Goal: Information Seeking & Learning: Learn about a topic

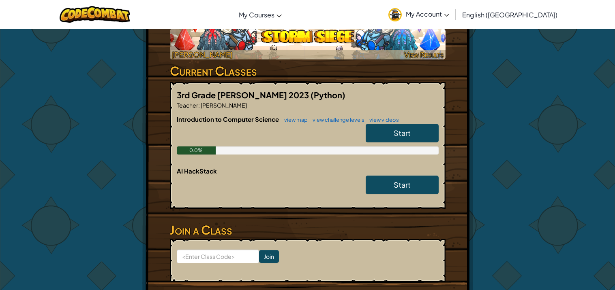
scroll to position [167, 0]
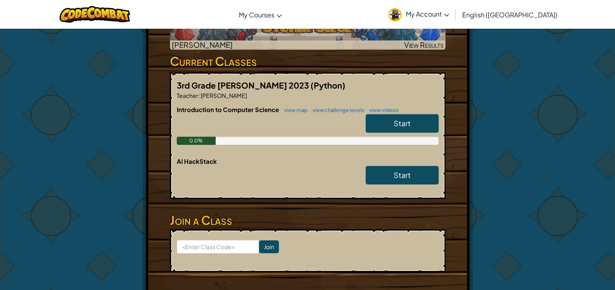
click at [217, 237] on form "Join" at bounding box center [308, 251] width 276 height 43
click at [214, 250] on input at bounding box center [218, 247] width 82 height 14
paste input "BreadHorseHalf"
type input "BreadHorseHalf"
click at [267, 248] on input "Join" at bounding box center [269, 247] width 20 height 13
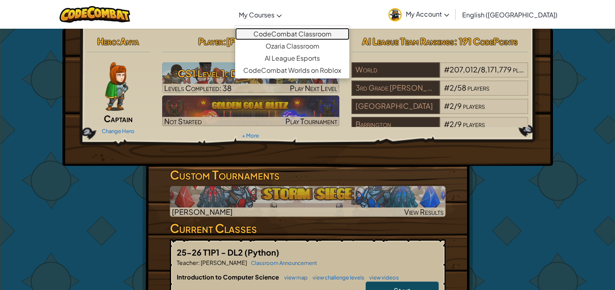
click at [315, 36] on link "CodeCombat Classroom" at bounding box center [292, 34] width 114 height 12
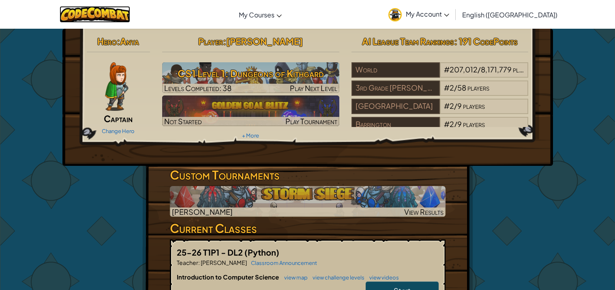
click at [130, 12] on img at bounding box center [95, 14] width 71 height 17
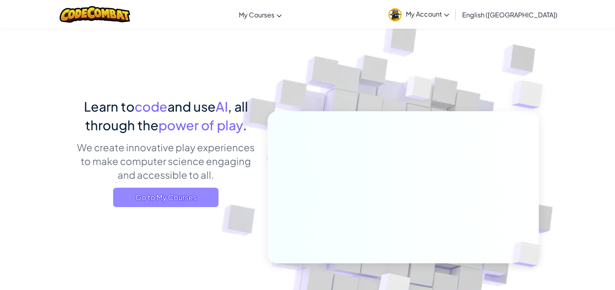
click at [191, 202] on span "Go to My Courses" at bounding box center [165, 197] width 105 height 19
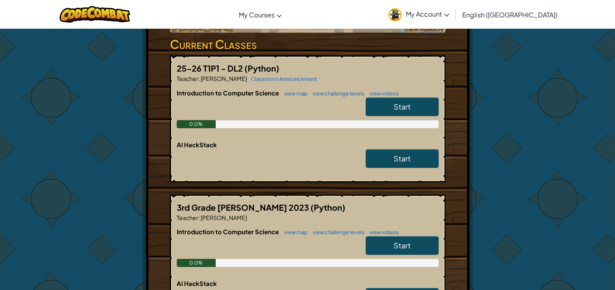
scroll to position [186, 0]
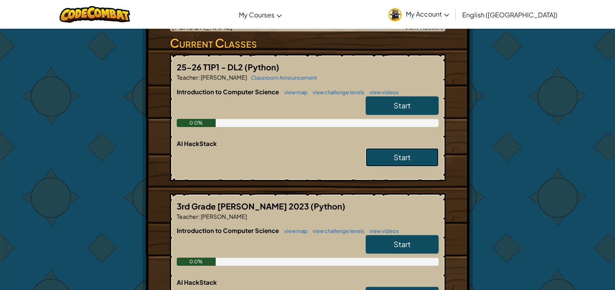
click at [400, 154] on span "Start" at bounding box center [401, 157] width 17 height 9
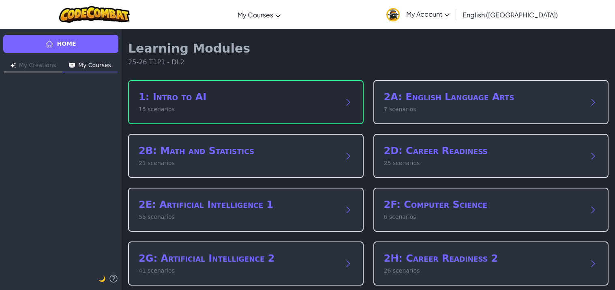
click at [290, 98] on h2 "1: Intro to AI" at bounding box center [238, 97] width 198 height 13
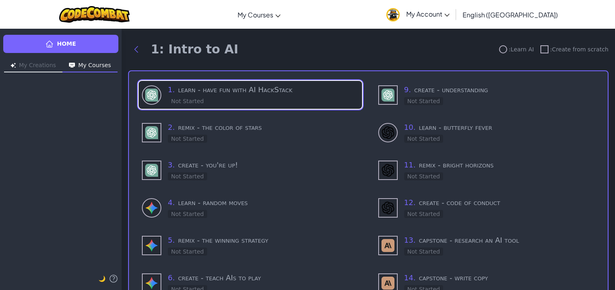
click at [258, 93] on h3 "1 . learn - have fun with AI HackStack" at bounding box center [263, 89] width 191 height 11
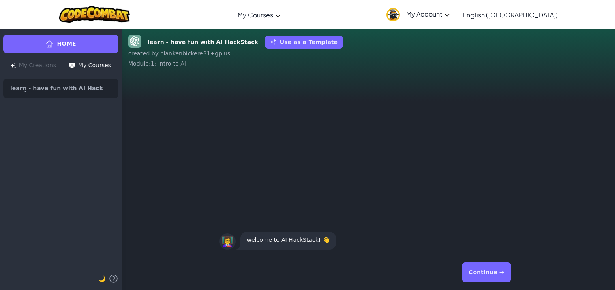
click at [495, 279] on button "Continue →" at bounding box center [485, 272] width 49 height 19
click at [497, 264] on button "Continue →" at bounding box center [485, 272] width 49 height 19
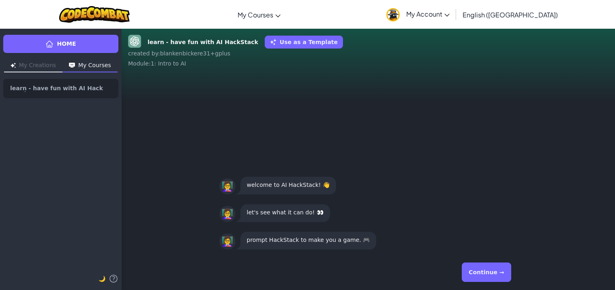
click at [498, 276] on button "Continue →" at bounding box center [485, 272] width 49 height 19
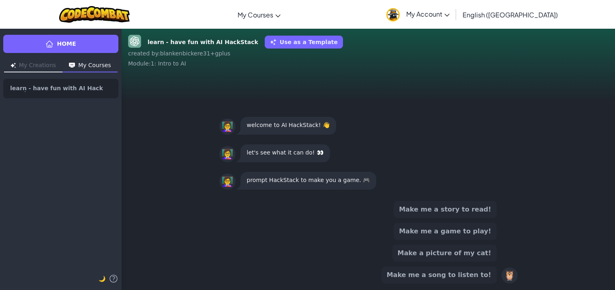
click at [481, 231] on button "Make me a game to play!" at bounding box center [444, 231] width 103 height 17
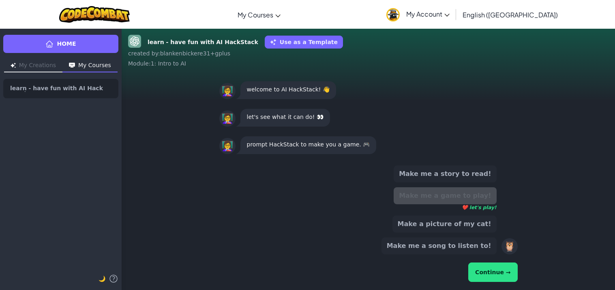
click at [492, 272] on button "Continue →" at bounding box center [492, 272] width 49 height 19
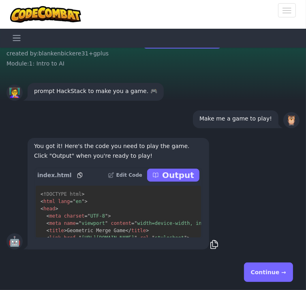
scroll to position [0, 0]
click at [183, 171] on p "Output" at bounding box center [178, 175] width 32 height 11
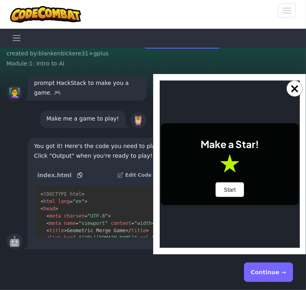
scroll to position [0, 0]
click at [228, 190] on button "Start" at bounding box center [229, 189] width 28 height 15
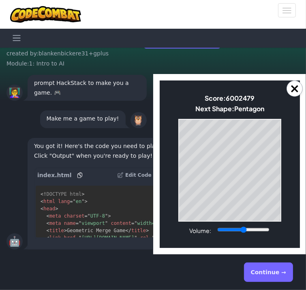
click at [277, 274] on button "Continue →" at bounding box center [268, 272] width 49 height 19
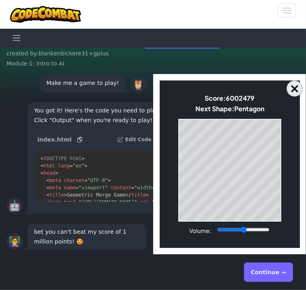
click at [288, 90] on button "×" at bounding box center [294, 89] width 16 height 16
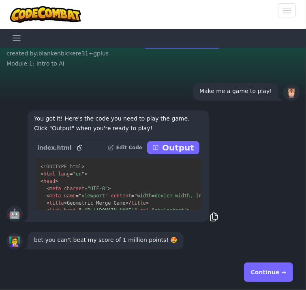
click at [265, 261] on div "Continue →" at bounding box center [152, 272] width 293 height 29
click at [265, 268] on button "Continue →" at bounding box center [268, 272] width 49 height 19
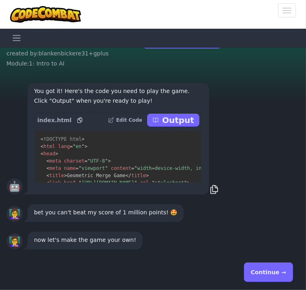
click at [266, 275] on button "Continue →" at bounding box center [268, 272] width 49 height 19
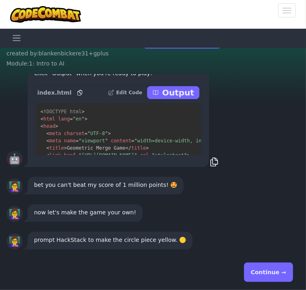
scroll to position [0, 0]
click at [179, 94] on p "Output" at bounding box center [178, 92] width 32 height 11
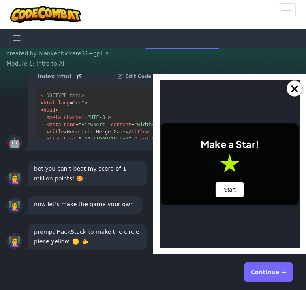
scroll to position [0, 0]
click at [236, 187] on button "Start" at bounding box center [229, 189] width 28 height 15
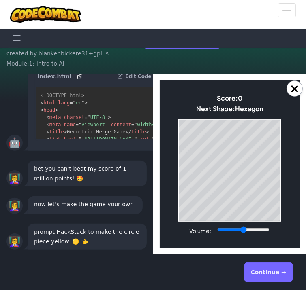
click at [267, 271] on button "Continue →" at bounding box center [268, 272] width 49 height 19
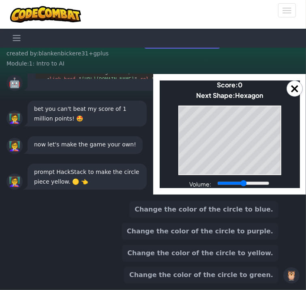
scroll to position [0, 0]
click at [217, 251] on button "Change the color of the circle to yellow." at bounding box center [200, 253] width 156 height 17
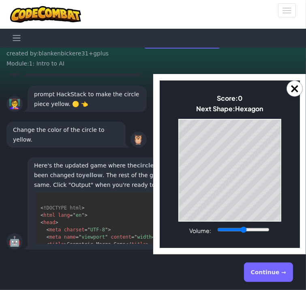
scroll to position [16, 0]
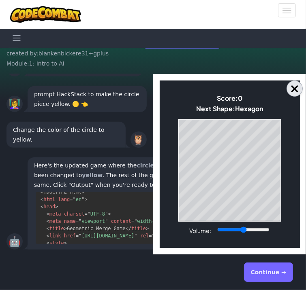
click at [296, 86] on button "×" at bounding box center [294, 89] width 16 height 16
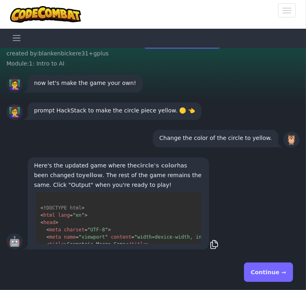
scroll to position [0, 0]
click at [170, 186] on p "Here's the updated game where the circle's color has been changed to yellow . T…" at bounding box center [118, 175] width 169 height 29
click at [207, 241] on div "Here's the updated game where the circle's color has been changed to yellow . T…" at bounding box center [119, 204] width 182 height 92
click at [169, 181] on p "Here's the updated game where the circle's color has been changed to yellow . T…" at bounding box center [118, 175] width 169 height 29
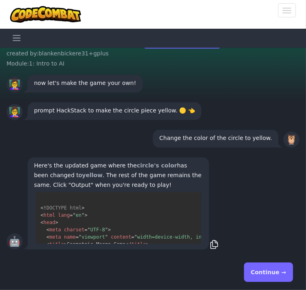
click at [169, 181] on p "Here's the updated game where the circle's color has been changed to yellow . T…" at bounding box center [118, 175] width 169 height 29
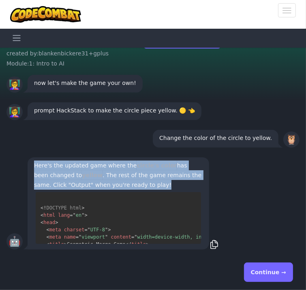
click at [169, 181] on p "Here's the updated game where the circle's color has been changed to yellow . T…" at bounding box center [118, 175] width 169 height 29
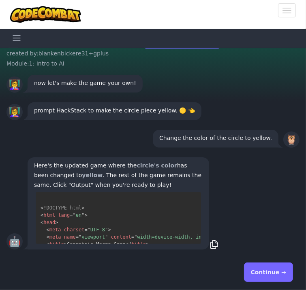
click at [251, 176] on div "🤖 Here's the updated game where the circle's color has been changed to yellow .…" at bounding box center [152, 204] width 293 height 96
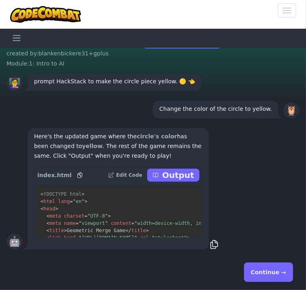
click at [176, 174] on p "Output" at bounding box center [178, 175] width 32 height 11
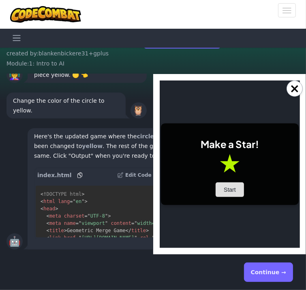
click at [234, 190] on button "Start" at bounding box center [229, 189] width 28 height 15
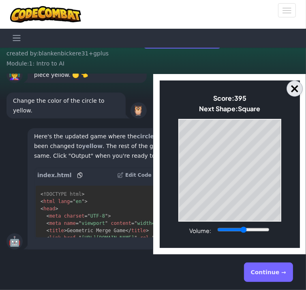
click at [295, 85] on button "×" at bounding box center [294, 89] width 16 height 16
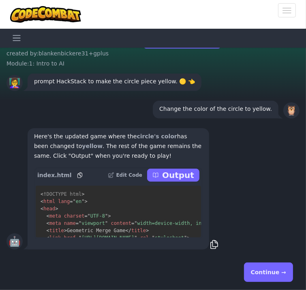
click at [284, 267] on button "Continue →" at bounding box center [268, 272] width 49 height 19
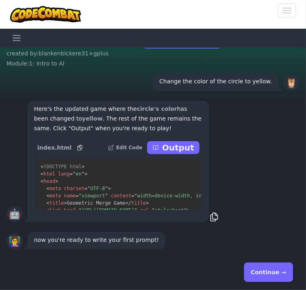
scroll to position [0, 0]
click at [276, 273] on button "Continue →" at bounding box center [268, 272] width 49 height 19
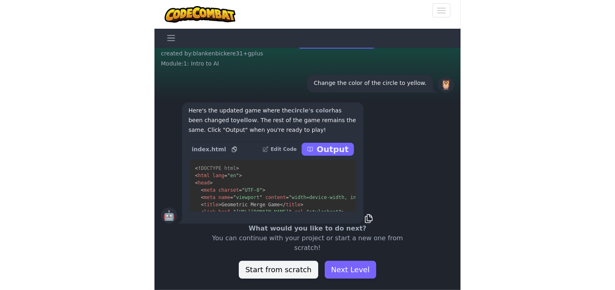
scroll to position [0, 0]
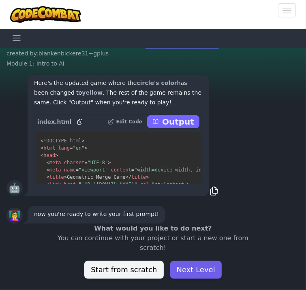
click at [200, 269] on button "Next Level" at bounding box center [195, 270] width 51 height 18
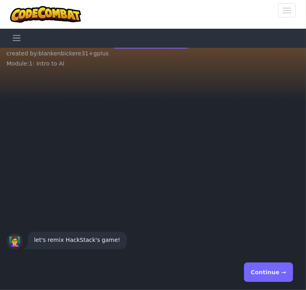
click at [265, 271] on button "Continue →" at bounding box center [268, 272] width 49 height 19
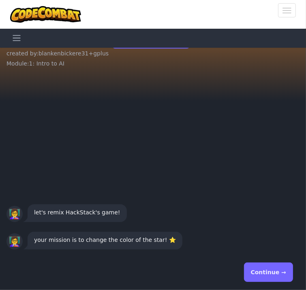
click at [263, 270] on button "Continue →" at bounding box center [268, 272] width 49 height 19
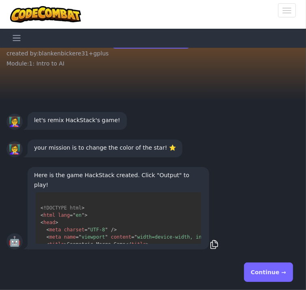
click at [263, 269] on button "Continue →" at bounding box center [268, 272] width 49 height 19
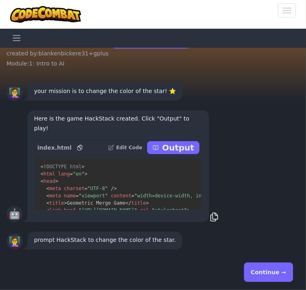
click at [254, 272] on button "Continue →" at bounding box center [268, 272] width 49 height 19
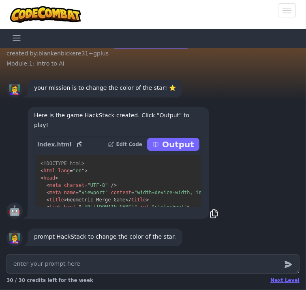
click at [183, 265] on textarea at bounding box center [152, 264] width 293 height 19
click at [28, 269] on textarea at bounding box center [152, 264] width 293 height 19
click at [2, 264] on div "Next Level 30 / 30 credits left for the week" at bounding box center [153, 271] width 306 height 39
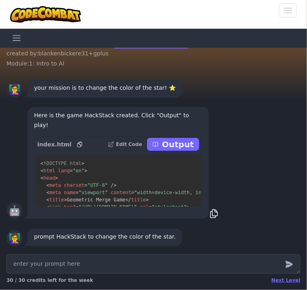
type textarea "x"
